Goal: Book appointment/travel/reservation

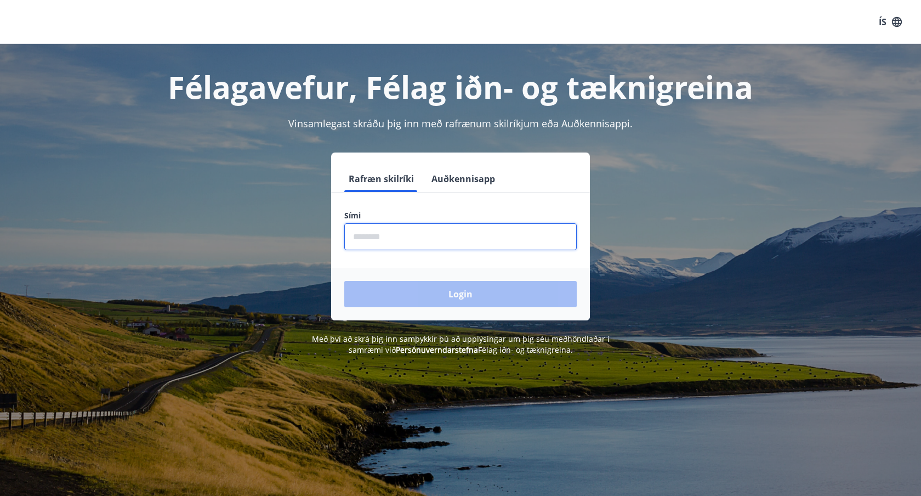
click at [385, 241] on input "phone" at bounding box center [460, 236] width 233 height 27
type input "********"
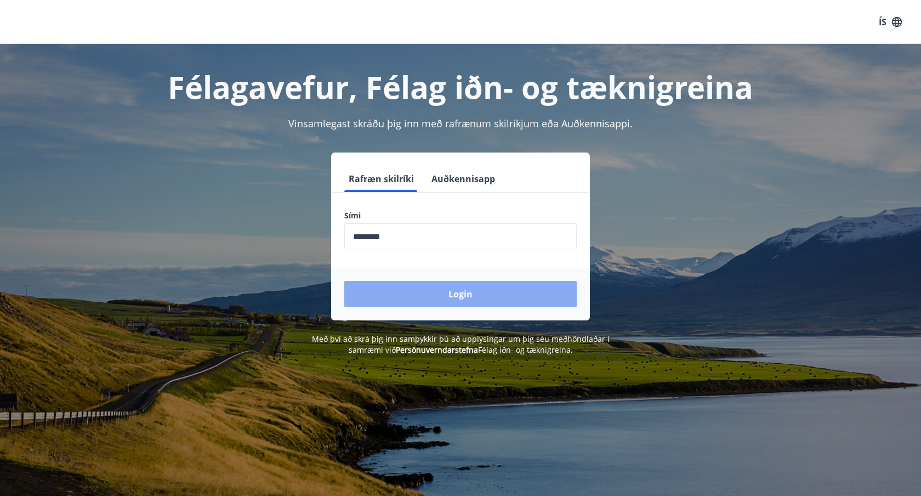
click at [425, 290] on button "Login" at bounding box center [460, 294] width 233 height 26
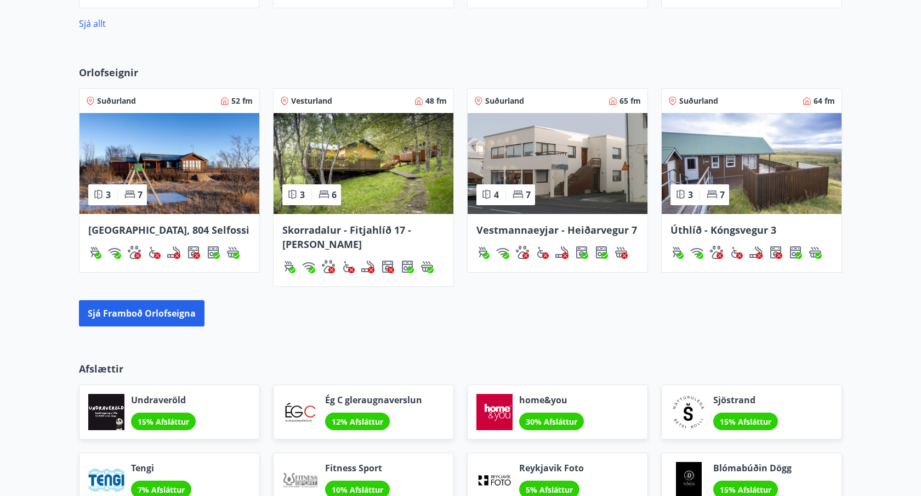
scroll to position [677, 0]
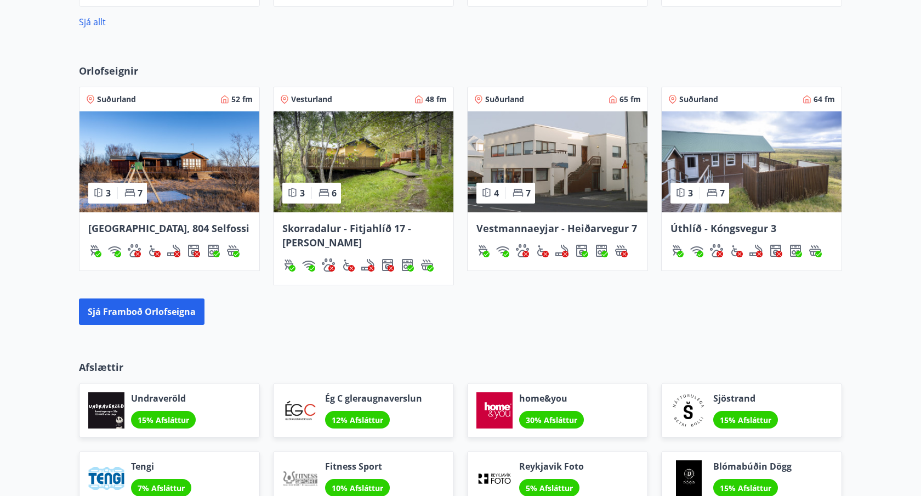
click at [367, 195] on img at bounding box center [364, 161] width 180 height 101
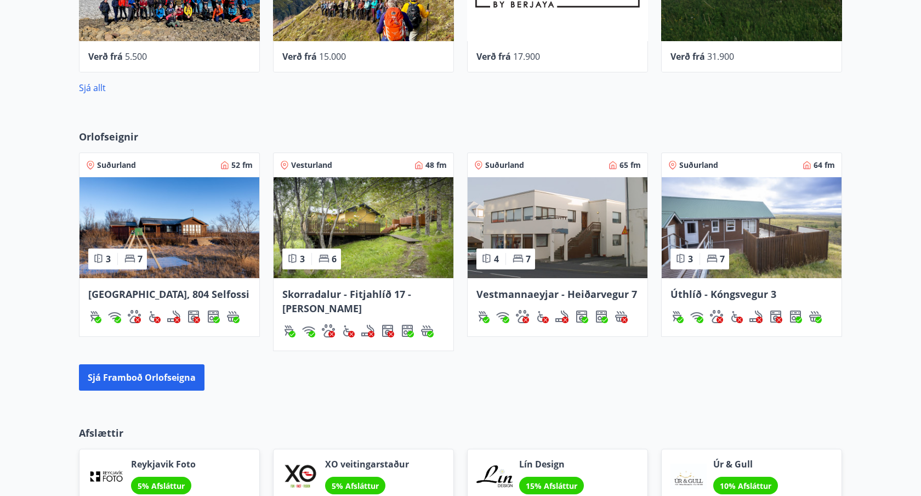
scroll to position [620, 0]
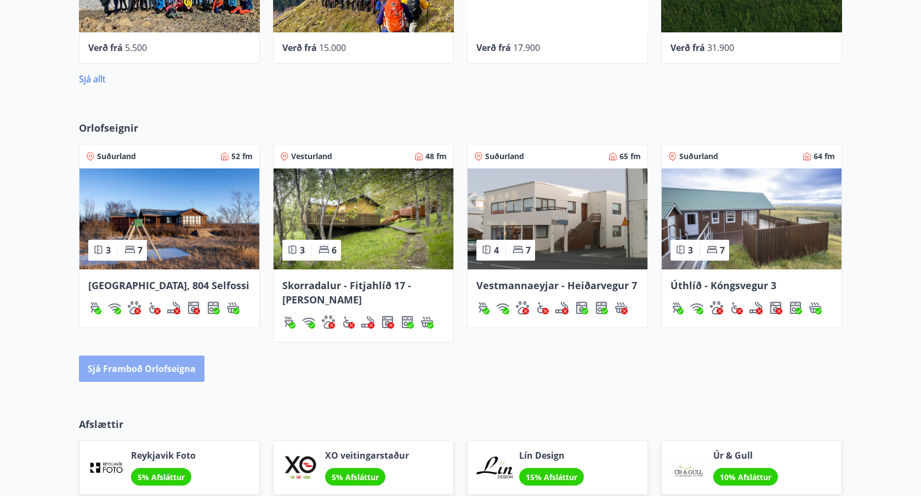
click at [161, 368] on button "Sjá framboð orlofseigna" at bounding box center [142, 368] width 126 height 26
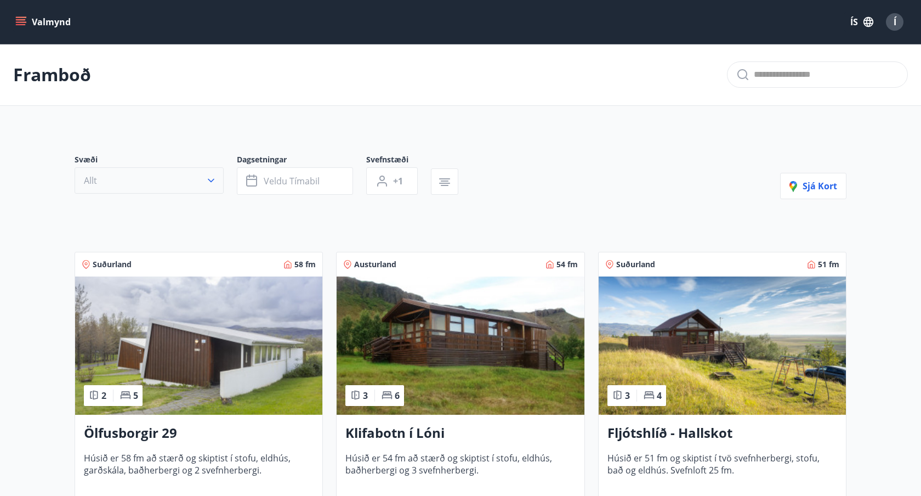
click at [211, 184] on icon "button" at bounding box center [211, 180] width 11 height 11
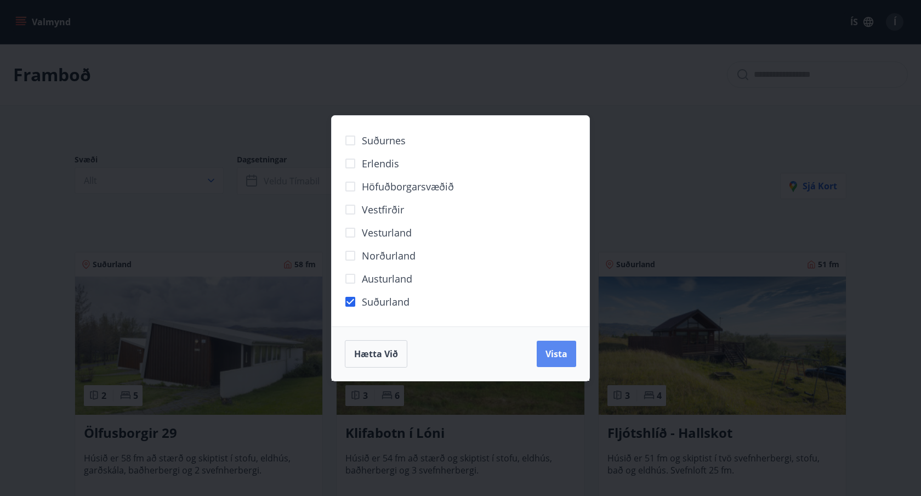
click at [559, 359] on span "Vista" at bounding box center [557, 354] width 22 height 12
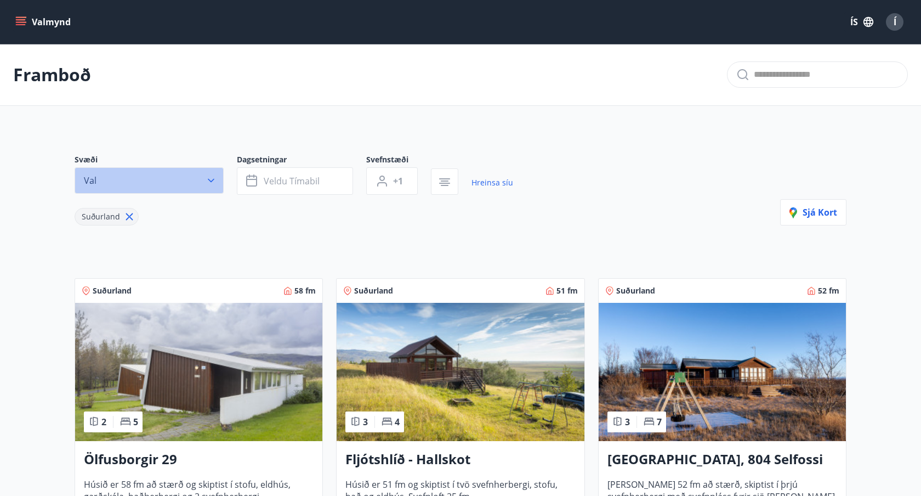
click at [214, 181] on icon "button" at bounding box center [211, 180] width 11 height 11
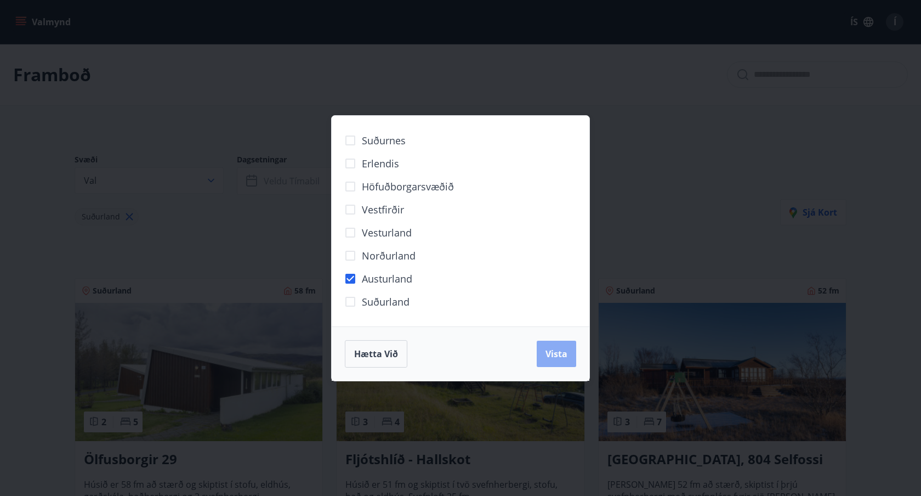
click at [554, 348] on span "Vista" at bounding box center [557, 354] width 22 height 12
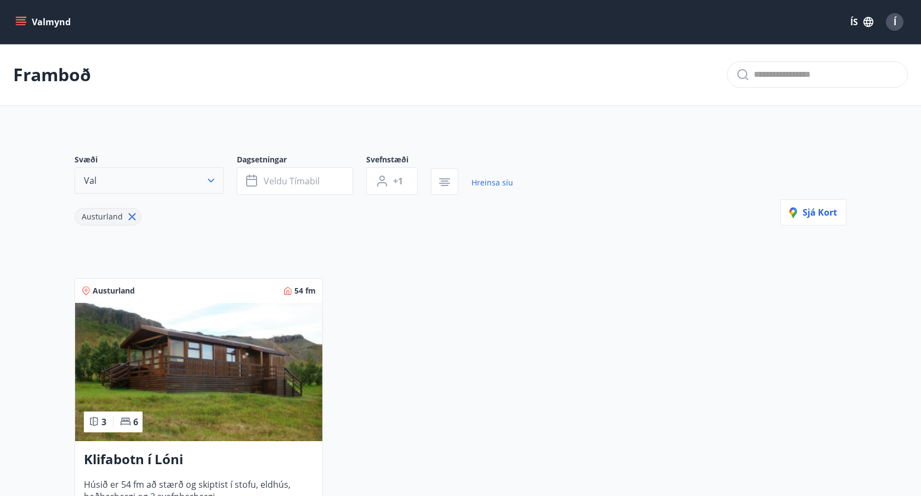
click at [160, 184] on button "Val" at bounding box center [149, 180] width 149 height 26
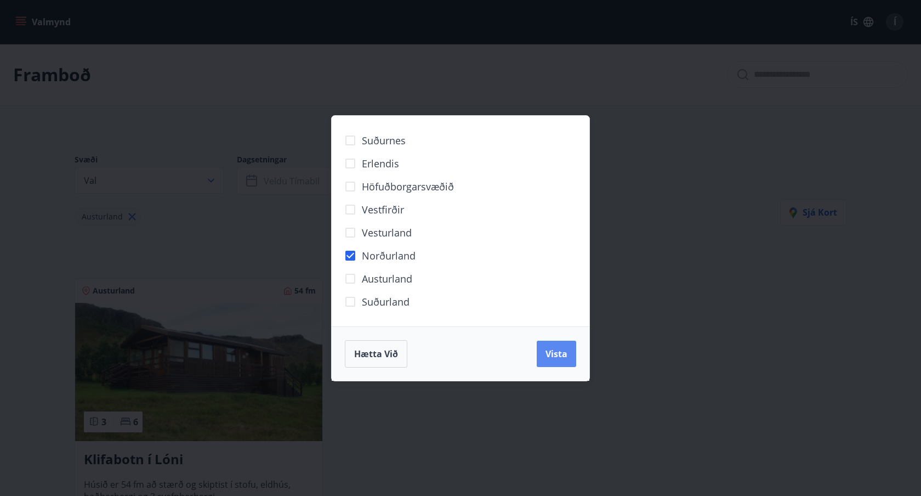
click at [551, 359] on button "Vista" at bounding box center [556, 354] width 39 height 26
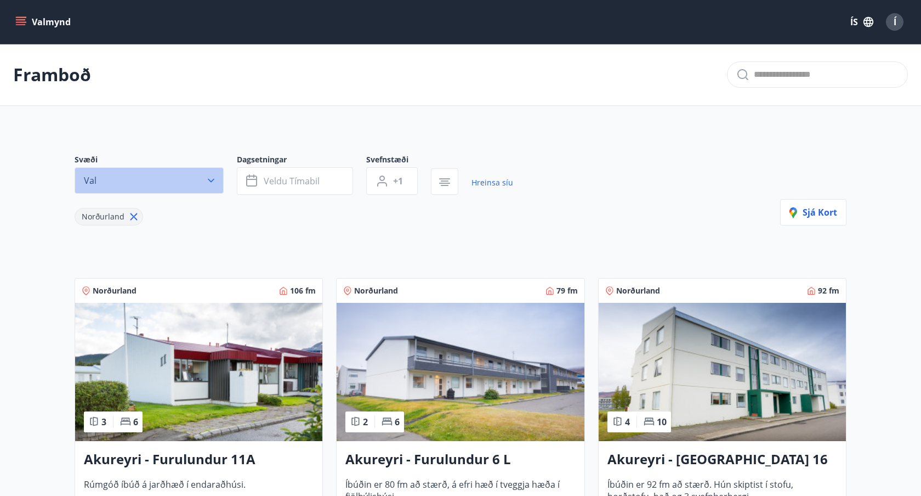
click at [140, 179] on button "Val" at bounding box center [149, 180] width 149 height 26
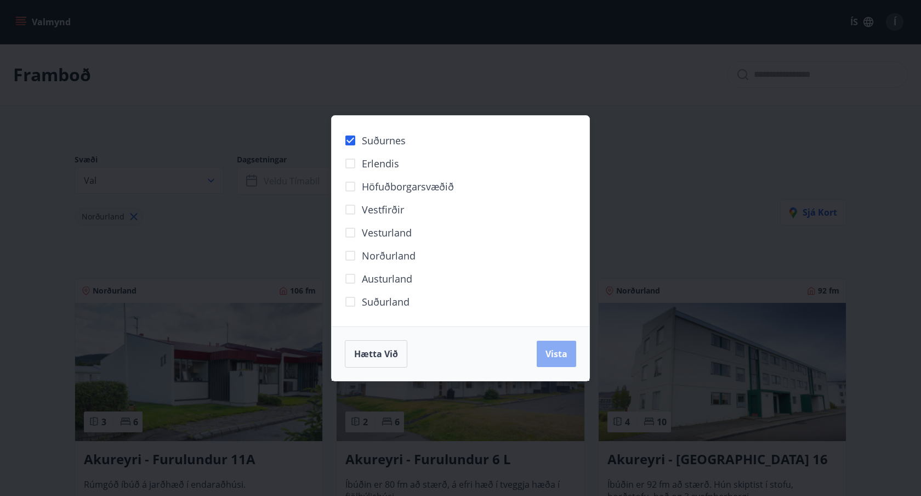
click at [567, 353] on span "Vista" at bounding box center [557, 354] width 22 height 12
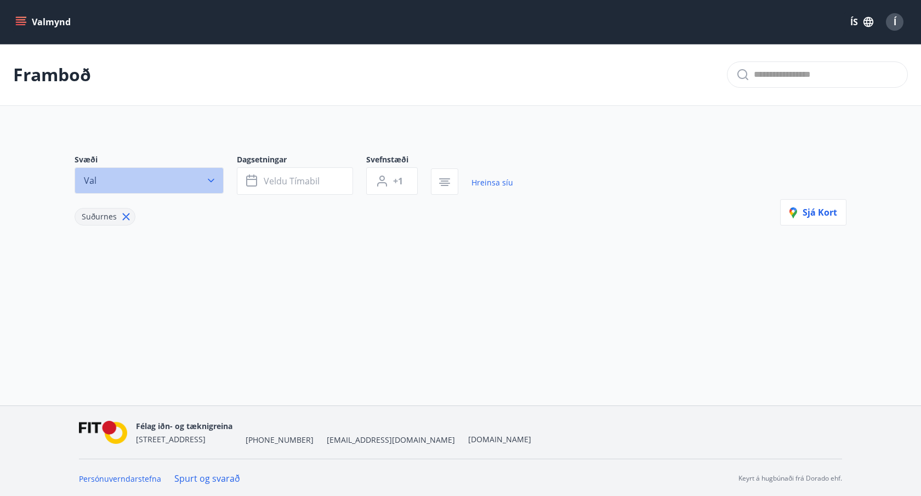
click at [140, 188] on button "Val" at bounding box center [149, 180] width 149 height 26
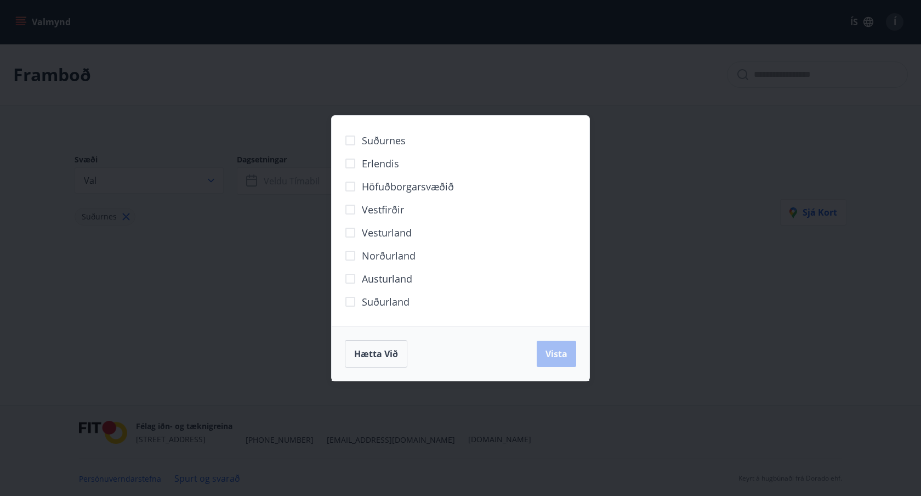
click at [553, 356] on div "Hætta við Vista" at bounding box center [460, 353] width 231 height 27
click at [361, 360] on button "Hætta við" at bounding box center [376, 353] width 63 height 27
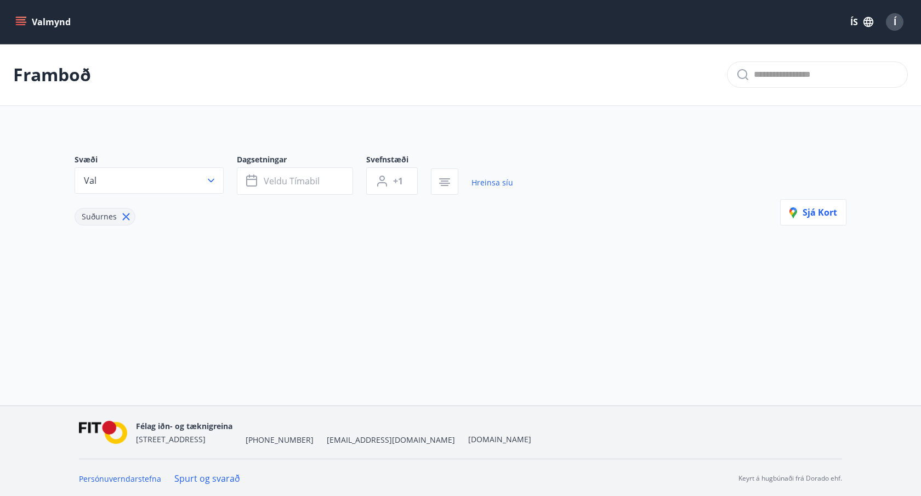
click at [126, 213] on icon at bounding box center [126, 217] width 12 height 12
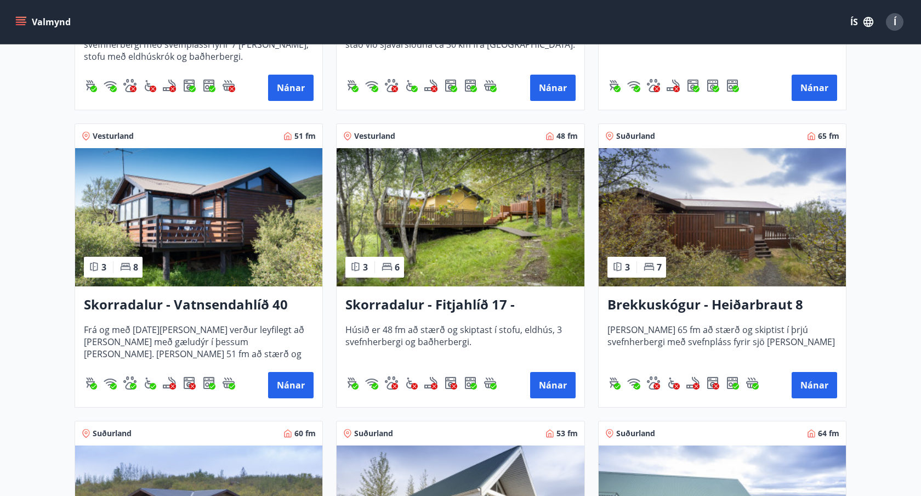
scroll to position [1325, 0]
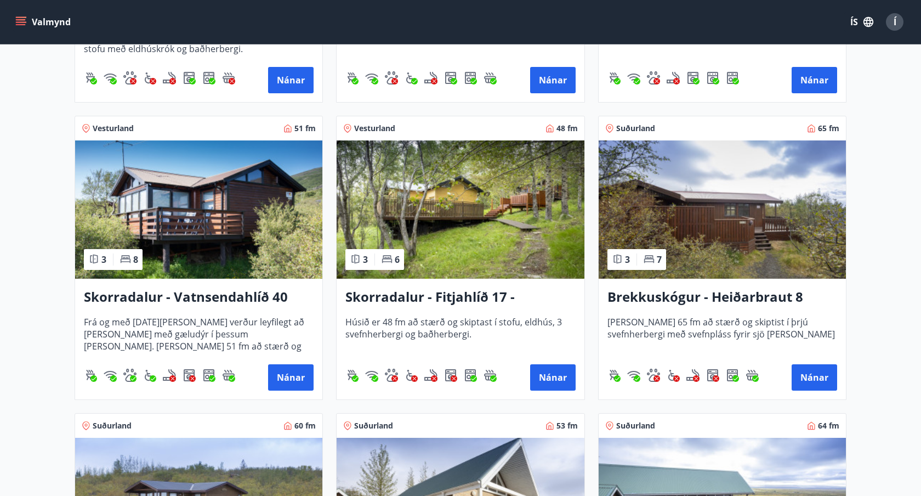
click at [239, 237] on img at bounding box center [198, 209] width 247 height 138
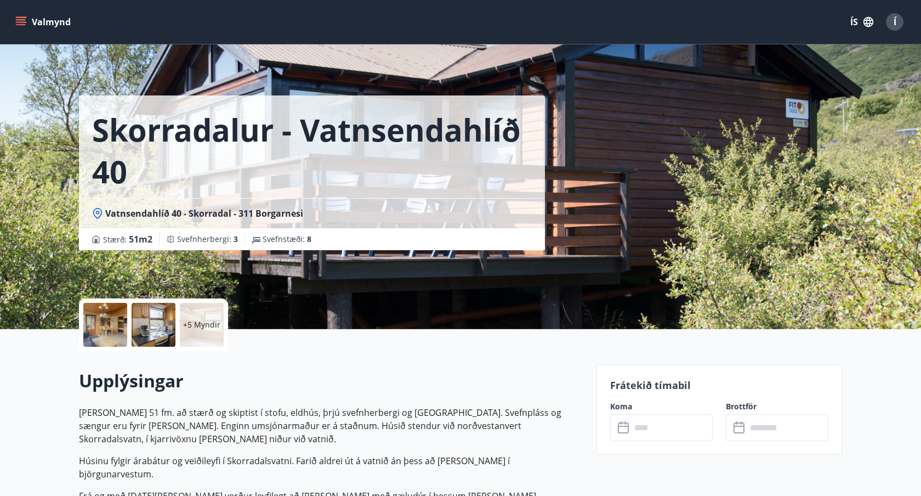
click at [118, 331] on div at bounding box center [105, 325] width 44 height 44
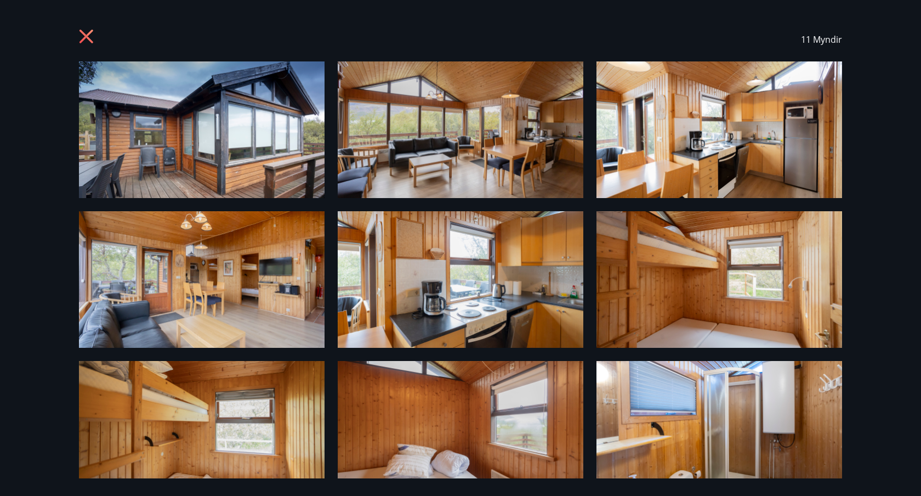
click at [84, 38] on icon at bounding box center [87, 37] width 14 height 14
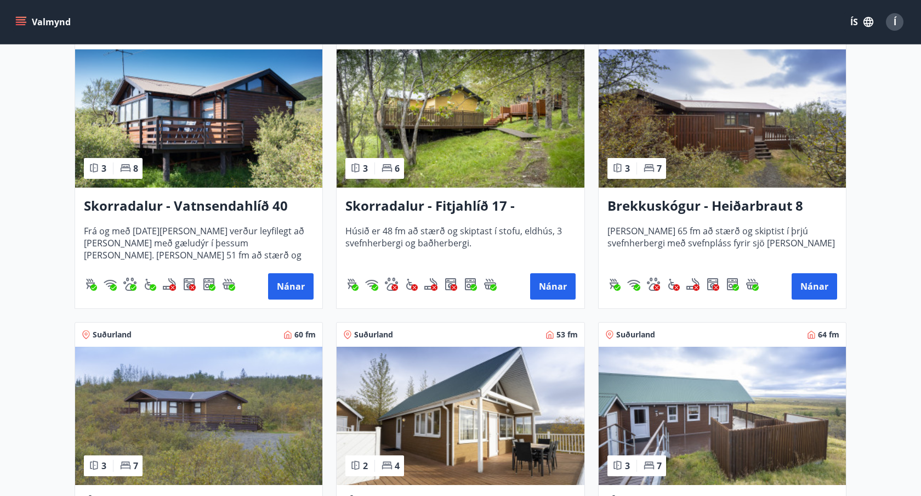
scroll to position [1418, 0]
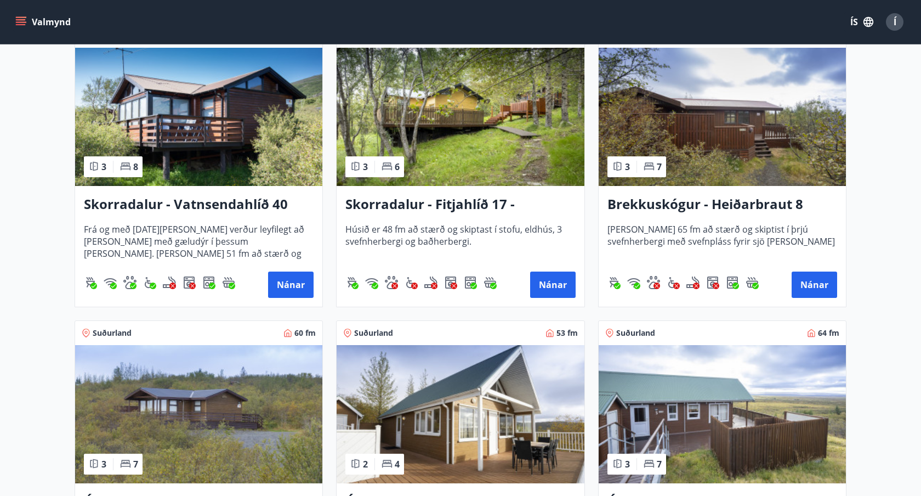
click at [513, 154] on img at bounding box center [460, 117] width 247 height 138
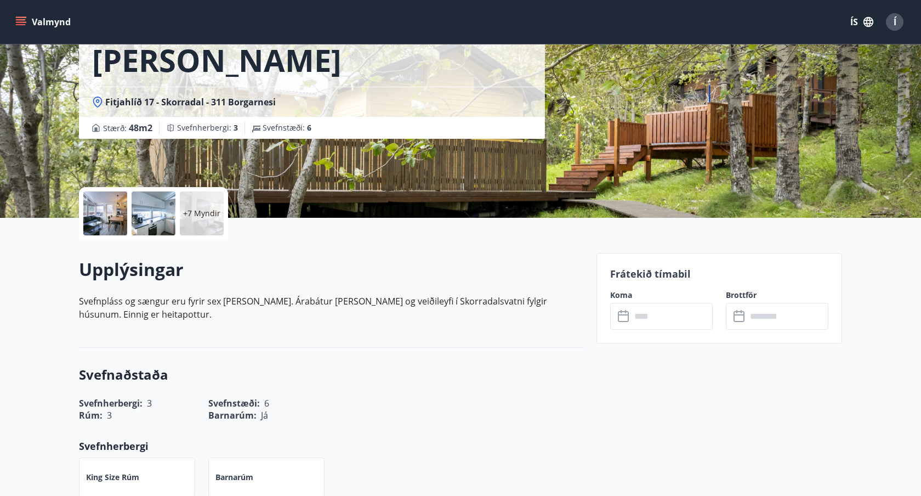
scroll to position [121, 0]
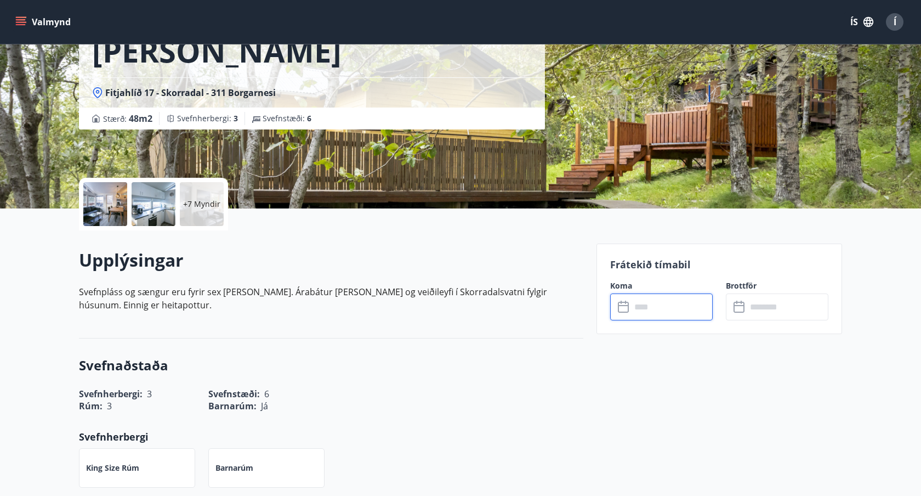
click at [644, 309] on input "text" at bounding box center [672, 306] width 82 height 27
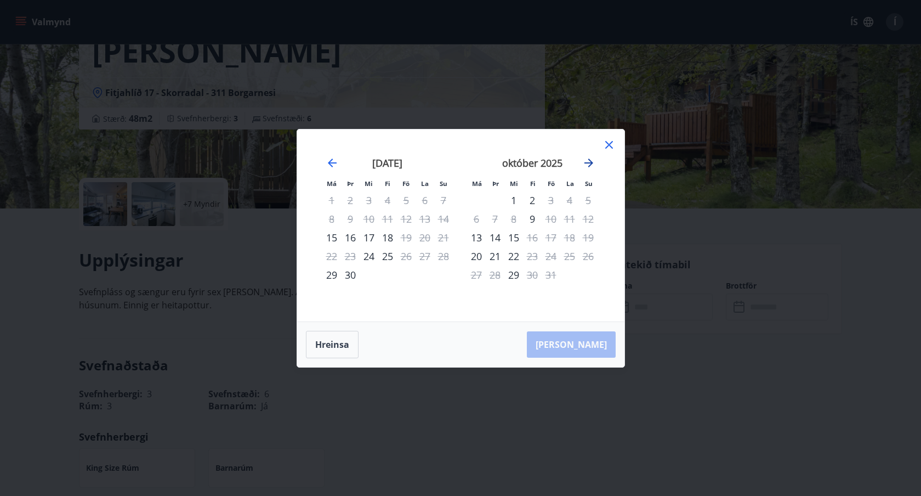
click at [589, 162] on icon "Move forward to switch to the next month." at bounding box center [589, 163] width 9 height 9
click at [590, 159] on icon "Move forward to switch to the next month." at bounding box center [588, 162] width 13 height 13
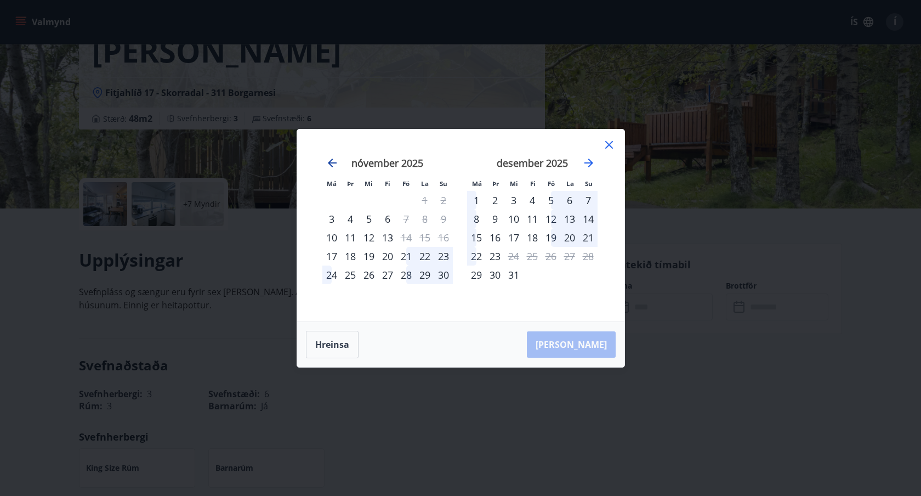
click at [335, 163] on icon "Move backward to switch to the previous month." at bounding box center [332, 162] width 13 height 13
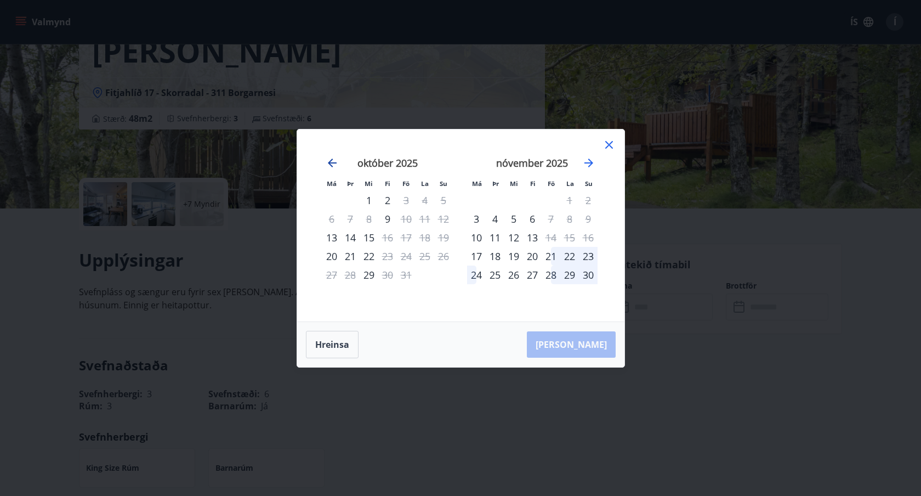
click at [335, 163] on icon "Move backward to switch to the previous month." at bounding box center [332, 162] width 13 height 13
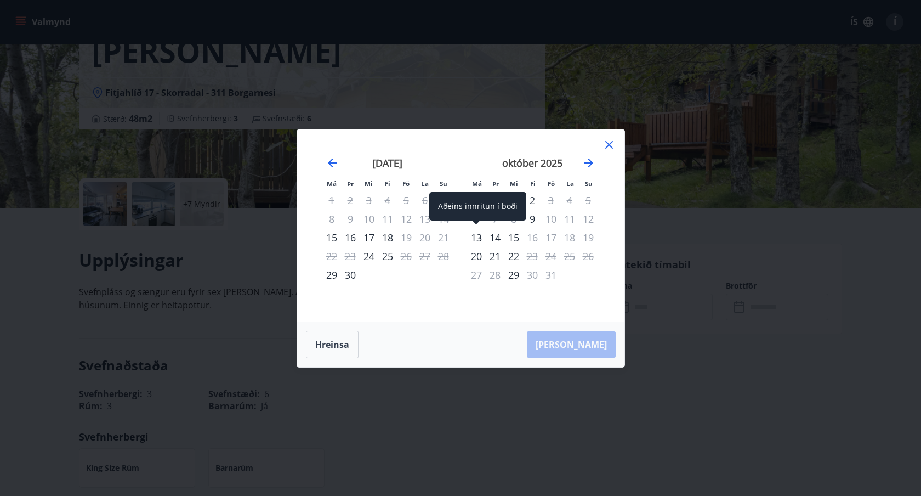
click at [478, 235] on div "13" at bounding box center [476, 237] width 19 height 19
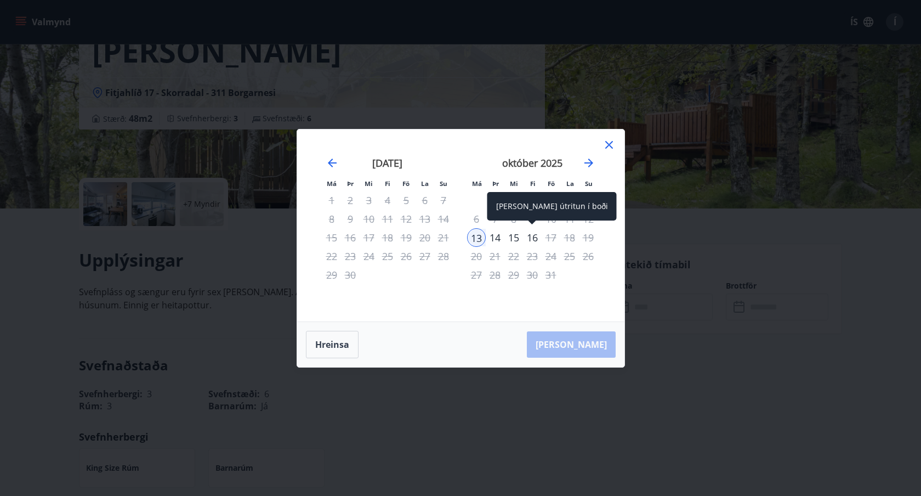
click at [533, 237] on div "16" at bounding box center [532, 237] width 19 height 19
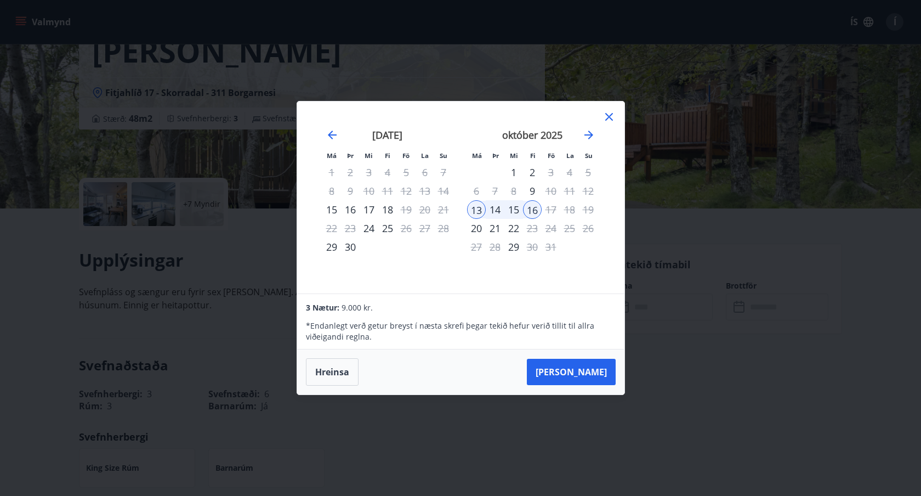
click at [610, 119] on icon at bounding box center [609, 117] width 8 height 8
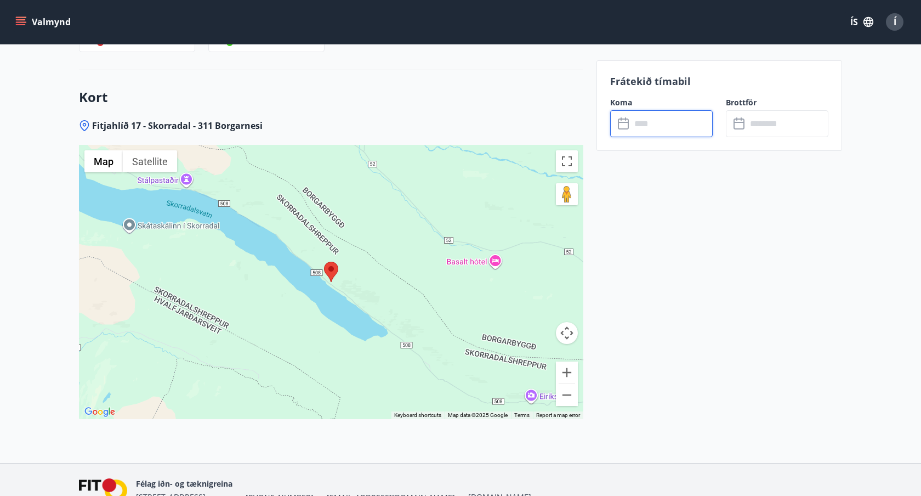
scroll to position [1420, 0]
